Goal: Task Accomplishment & Management: Manage account settings

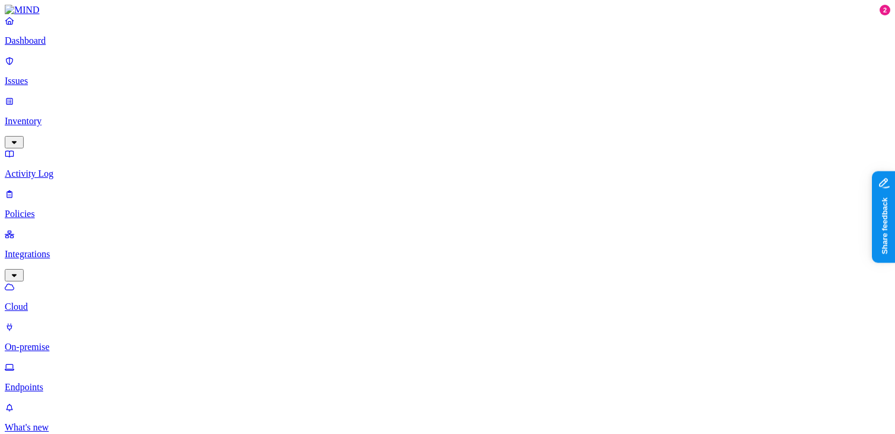
click at [69, 46] on p "Dashboard" at bounding box center [447, 41] width 885 height 11
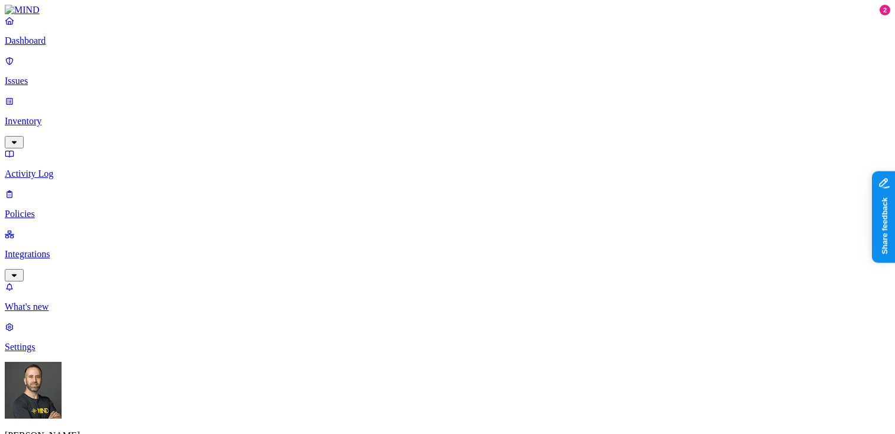
click at [65, 116] on p "Inventory" at bounding box center [447, 121] width 885 height 11
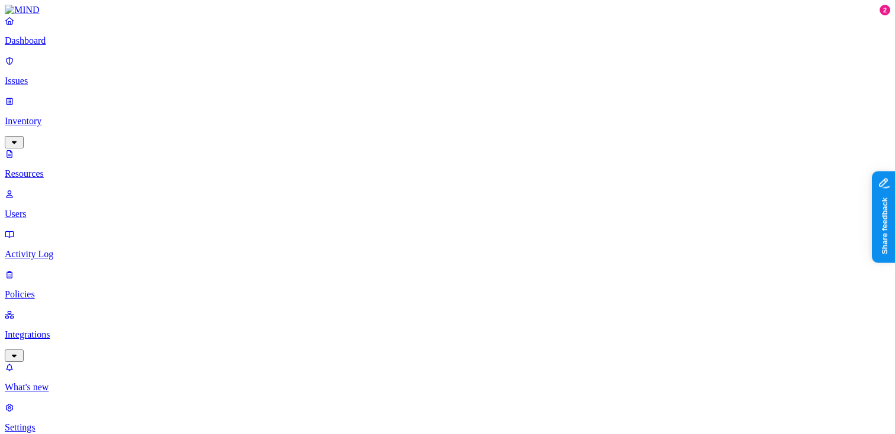
click at [69, 46] on p "Dashboard" at bounding box center [447, 41] width 885 height 11
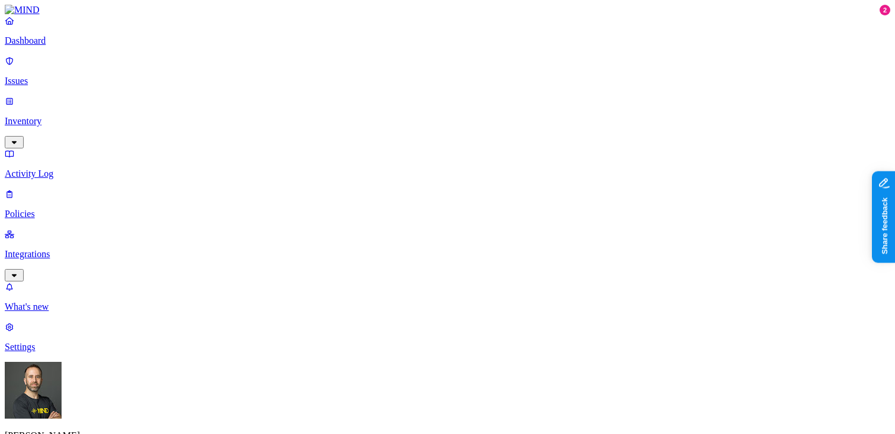
click at [50, 209] on p "Policies" at bounding box center [447, 214] width 885 height 11
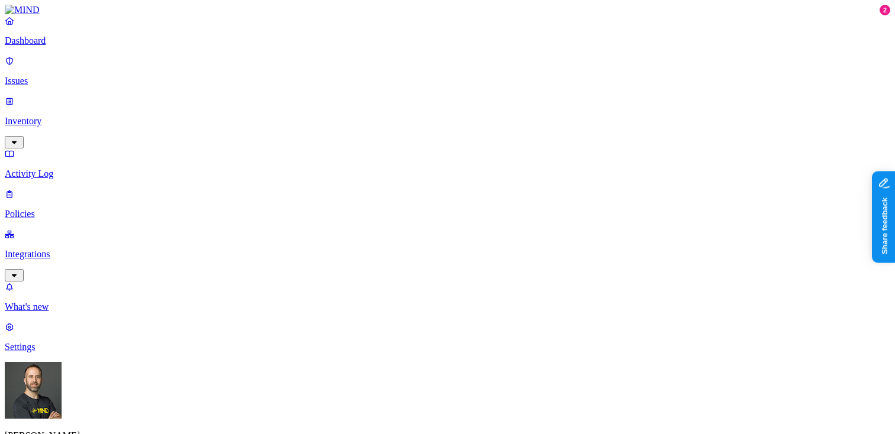
type input "sa"
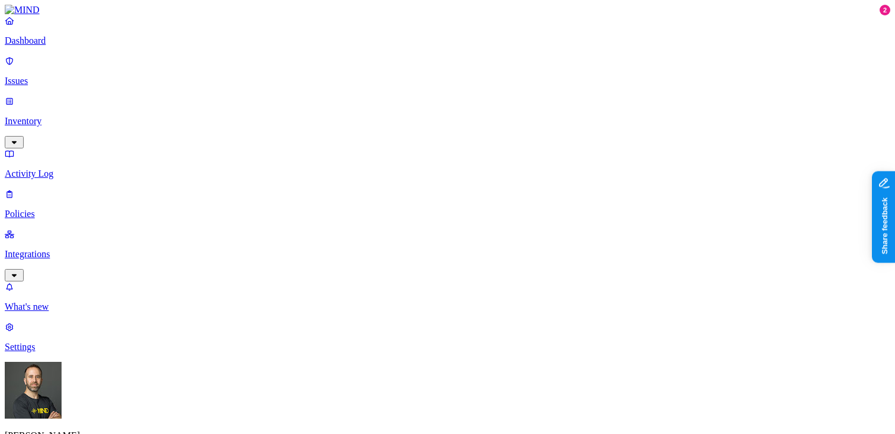
type input "sales"
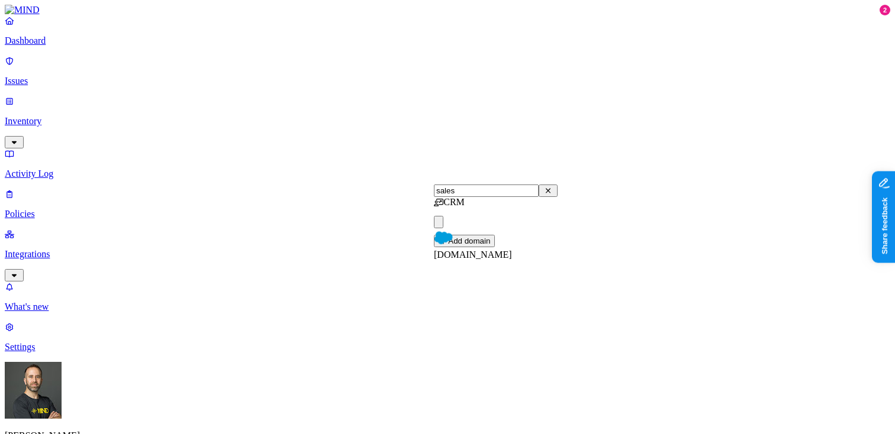
scroll to position [320, 0]
click at [539, 192] on input "force" at bounding box center [486, 191] width 105 height 12
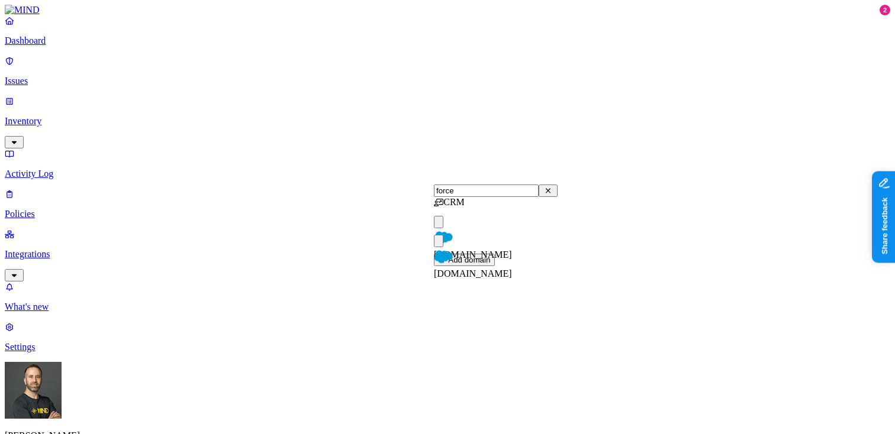
type input "force"
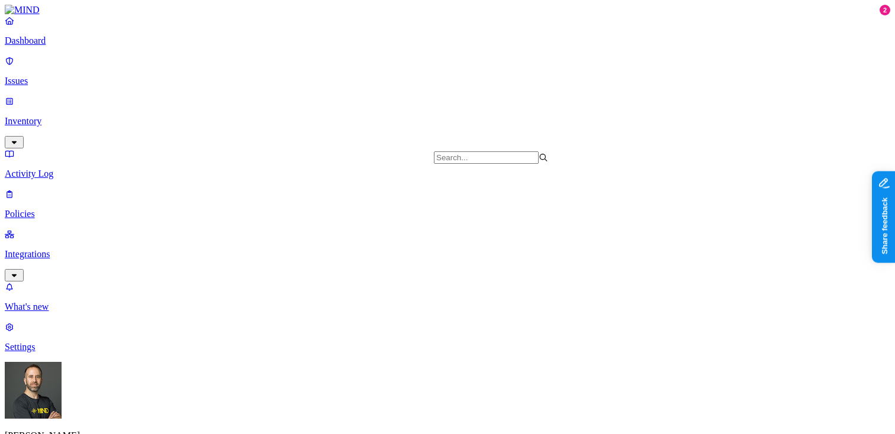
scroll to position [357, 0]
click at [407, 178] on label "Web Domain" at bounding box center [399, 176] width 31 height 21
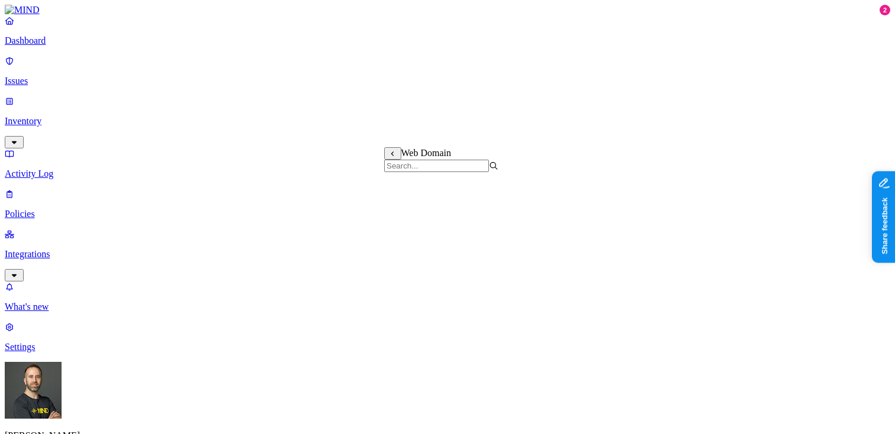
scroll to position [492, 0]
click at [445, 172] on input "search" at bounding box center [436, 166] width 105 height 12
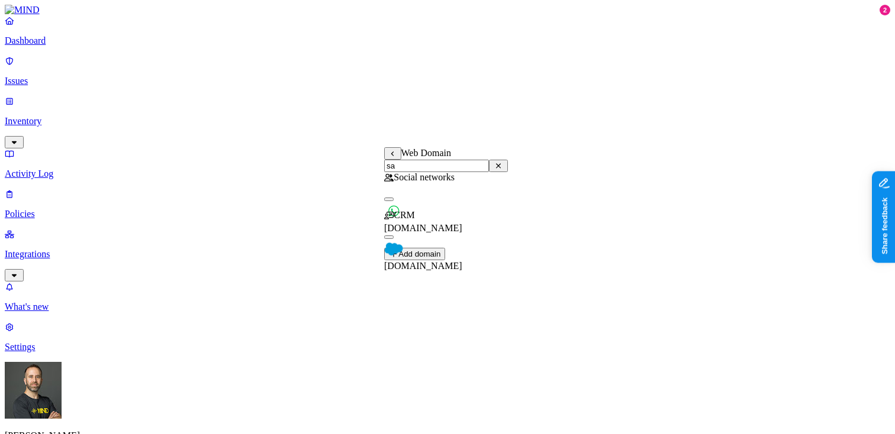
scroll to position [0, 0]
type input "sales"
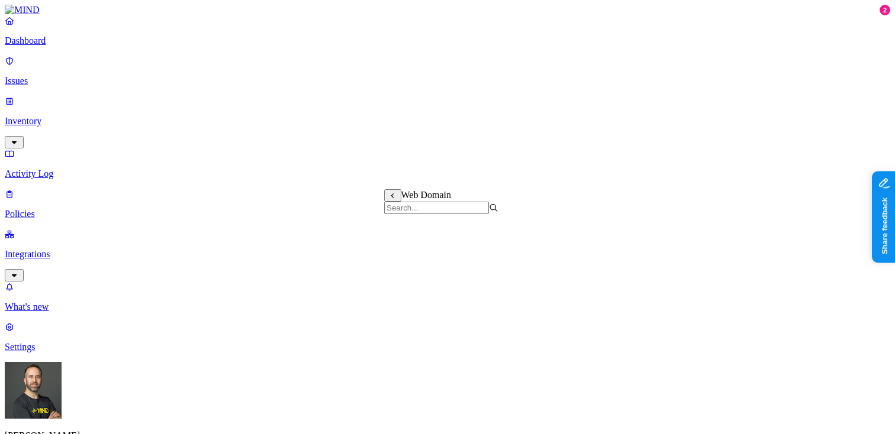
scroll to position [314, 0]
click at [57, 46] on p "Dashboard" at bounding box center [447, 41] width 885 height 11
click at [59, 313] on p "What's new" at bounding box center [447, 307] width 885 height 11
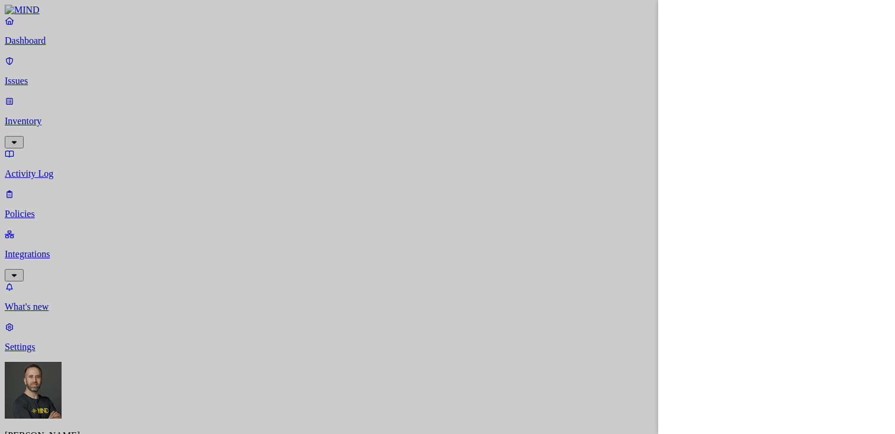
click at [440, 40] on div at bounding box center [447, 217] width 895 height 434
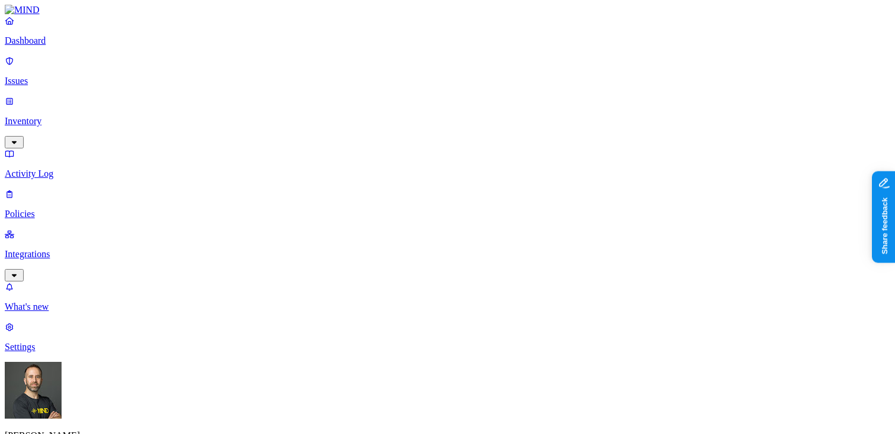
click at [82, 249] on p "Integrations" at bounding box center [447, 254] width 885 height 11
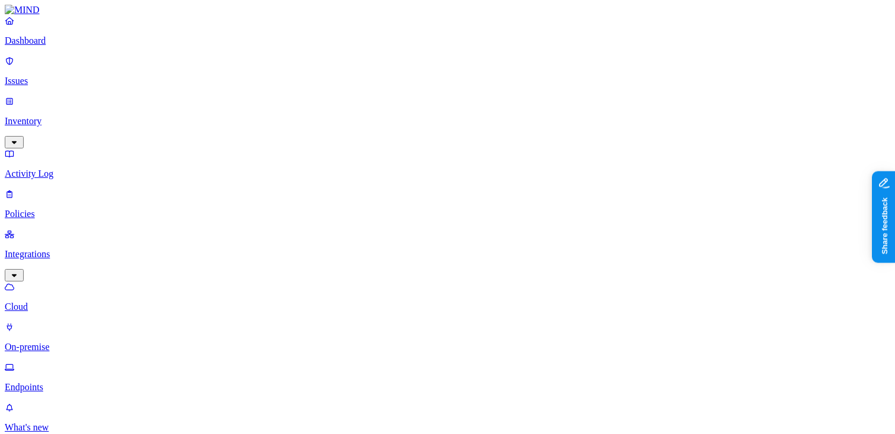
click at [60, 382] on p "Endpoints" at bounding box center [447, 387] width 885 height 11
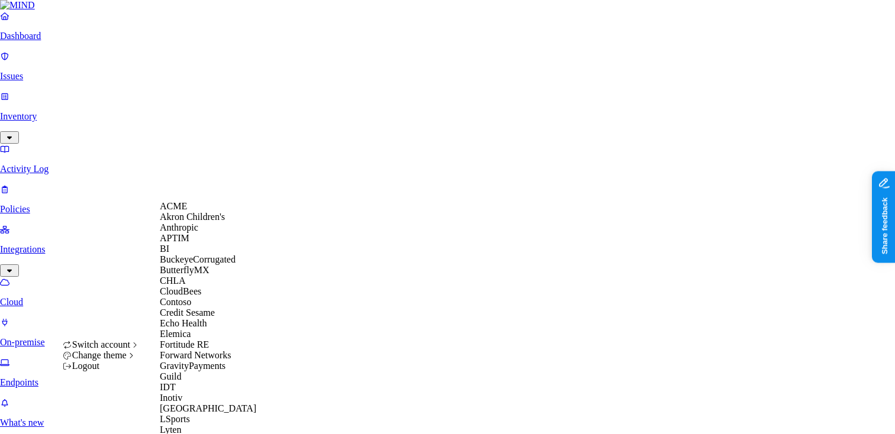
click at [194, 297] on span "CloudBees" at bounding box center [180, 291] width 41 height 10
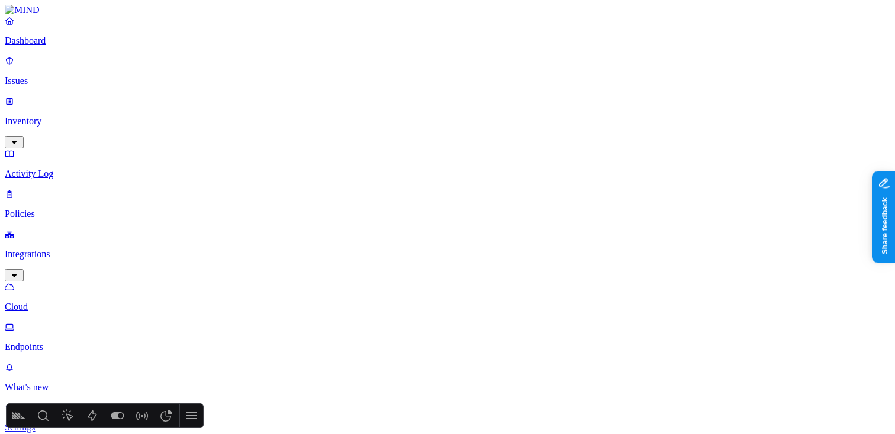
click at [191, 415] on icon at bounding box center [191, 416] width 11 height 7
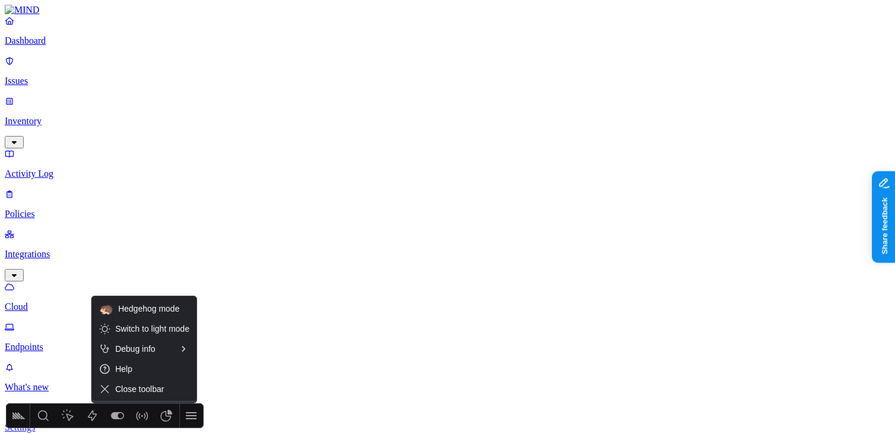
click at [170, 390] on span "Close toolbar" at bounding box center [152, 389] width 74 height 9
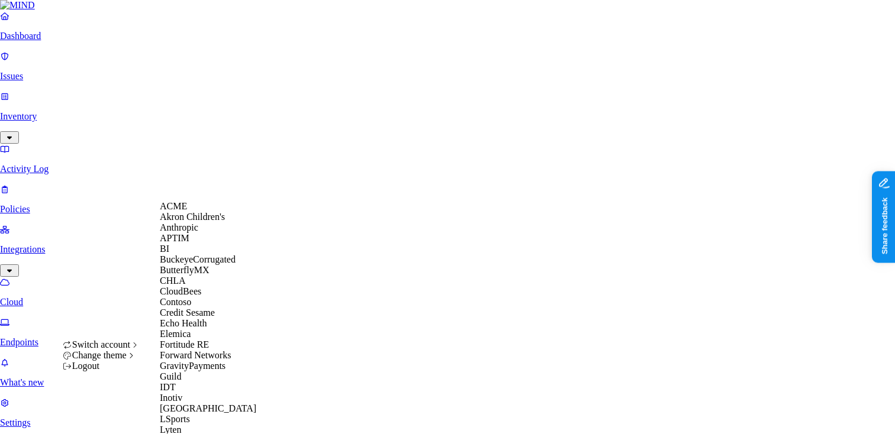
scroll to position [535, 0]
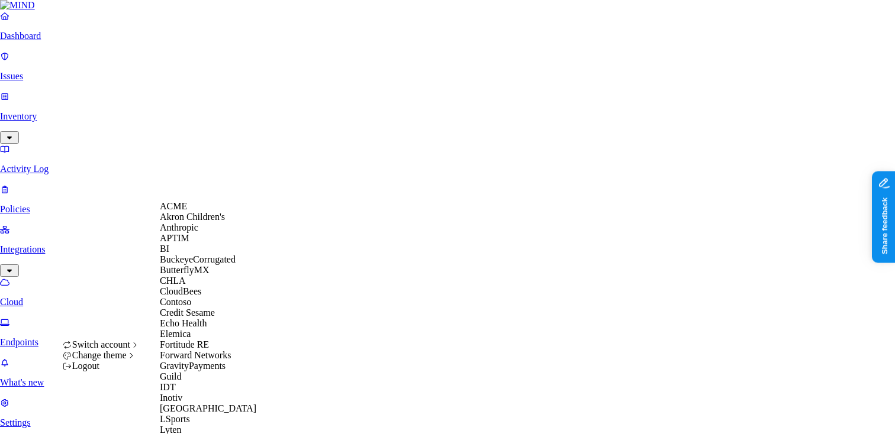
scroll to position [484, 0]
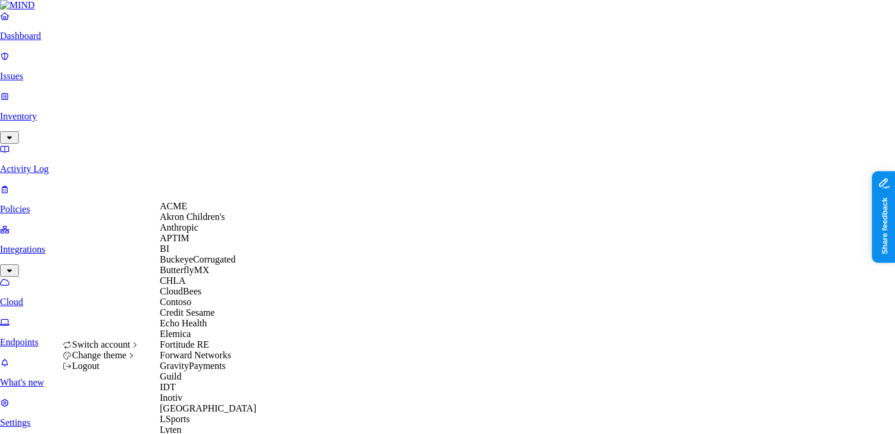
scroll to position [624, 0]
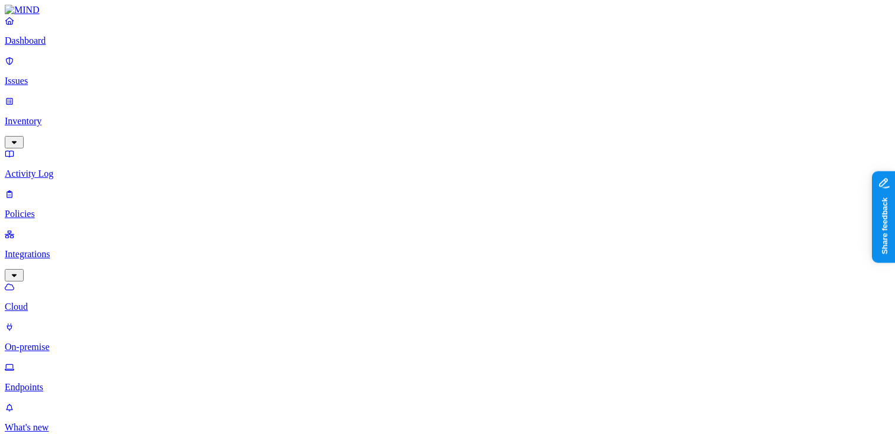
scroll to position [254, 0]
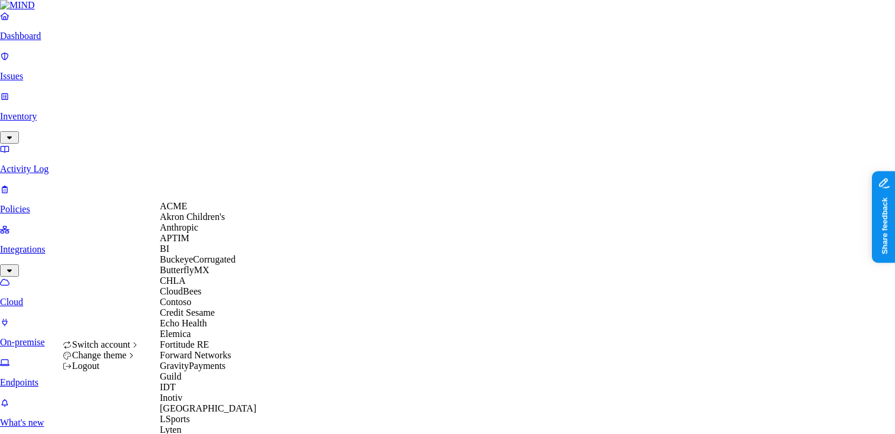
scroll to position [137, 0]
click at [199, 308] on span "Credit Sesame" at bounding box center [187, 313] width 55 height 10
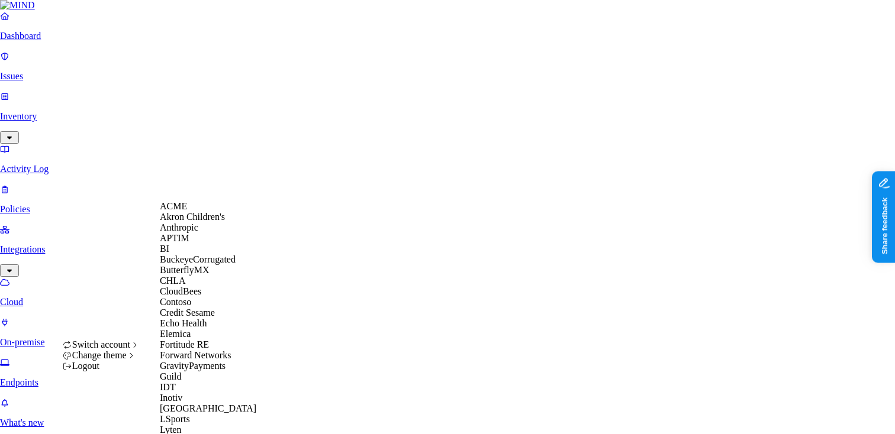
click at [181, 209] on span "ACME" at bounding box center [173, 206] width 27 height 10
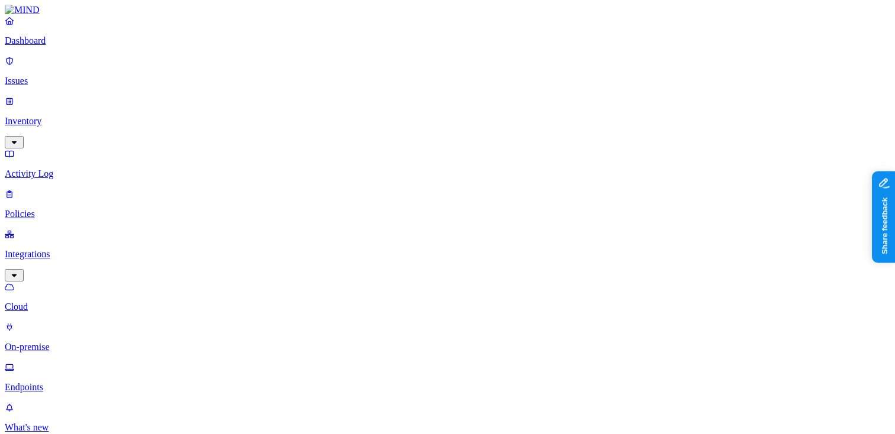
click at [43, 46] on p "Dashboard" at bounding box center [447, 41] width 885 height 11
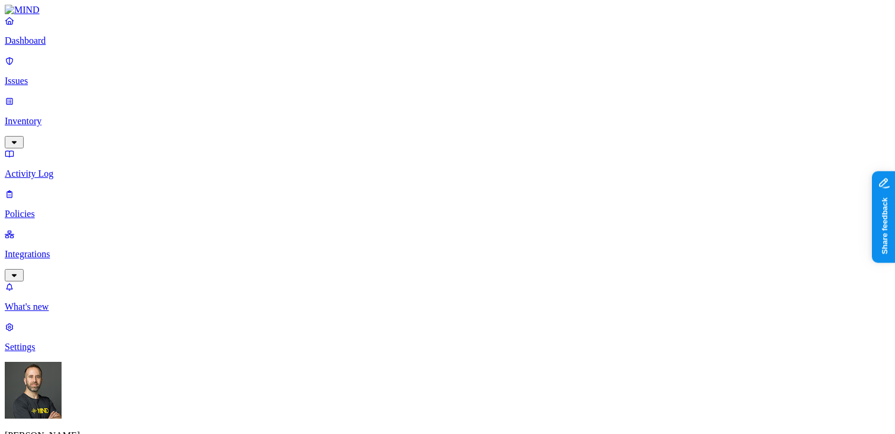
click at [66, 76] on p "Issues" at bounding box center [447, 81] width 885 height 11
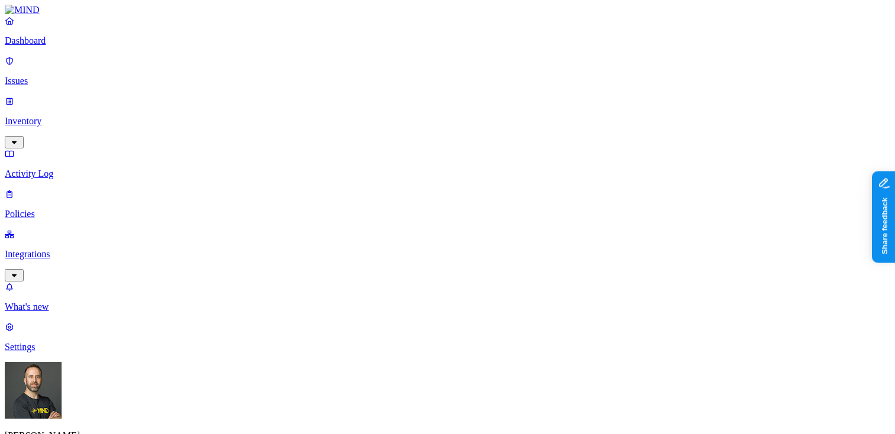
scroll to position [125, 0]
click at [80, 46] on p "Dashboard" at bounding box center [447, 41] width 885 height 11
